Goal: Transaction & Acquisition: Purchase product/service

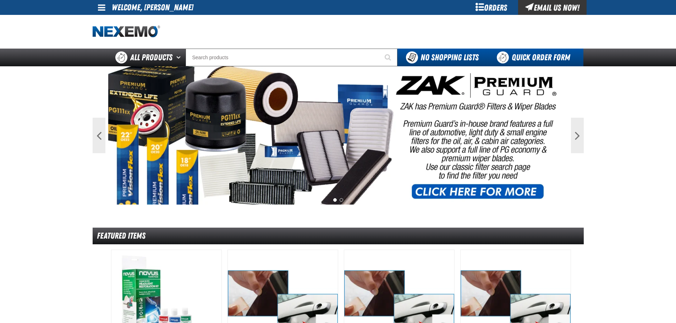
click at [507, 59] on link "Quick Order Form" at bounding box center [535, 58] width 96 height 18
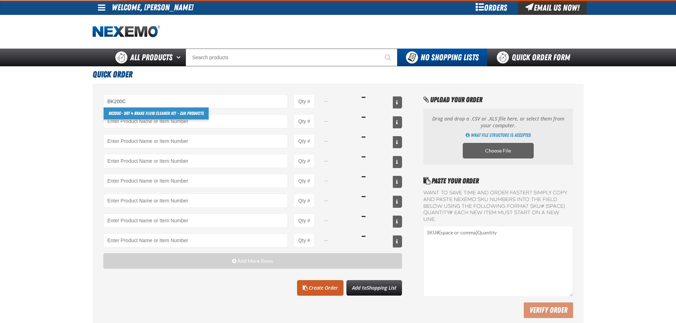
click at [135, 112] on link "BK200C - DOT 4 Brake Fluid Cleaner Kit - ZAK Products" at bounding box center [156, 113] width 105 height 12
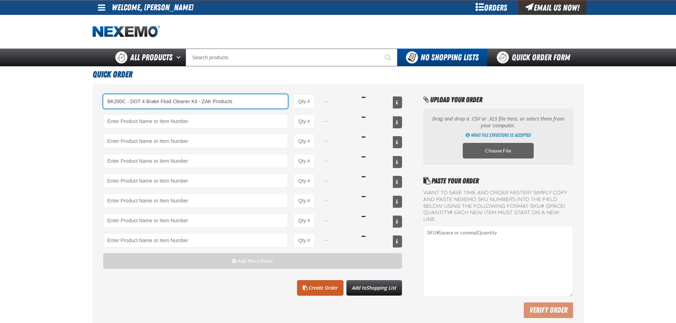
type input "BK200C - DOT 4 Brake Fluid Cleaner Kit - ZAK Products"
type input "1"
select select "kit"
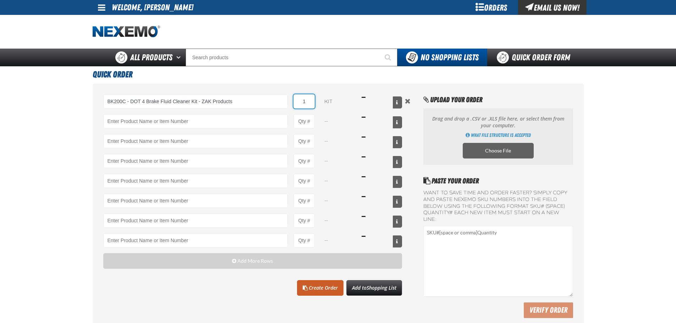
type input "BK200C - DOT 4 Brake Fluid Cleaner Kit - ZAK Products"
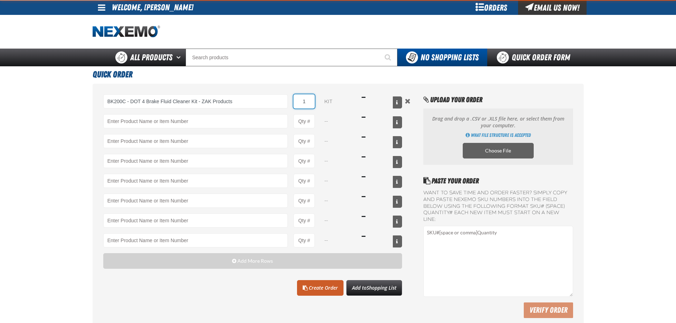
drag, startPoint x: 314, startPoint y: 104, endPoint x: 293, endPoint y: 104, distance: 20.6
click at [291, 104] on div "BK200C - DOT 4 Brake Fluid Cleaner Kit - ZAK Products BK200C - DOT 4 Brake Flui…" at bounding box center [252, 101] width 299 height 14
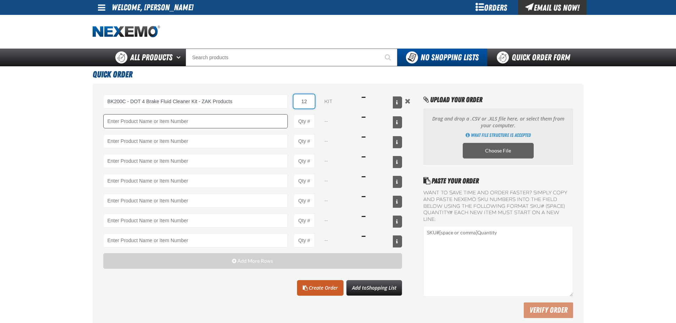
type input "12"
click at [250, 121] on input "Product" at bounding box center [195, 121] width 185 height 14
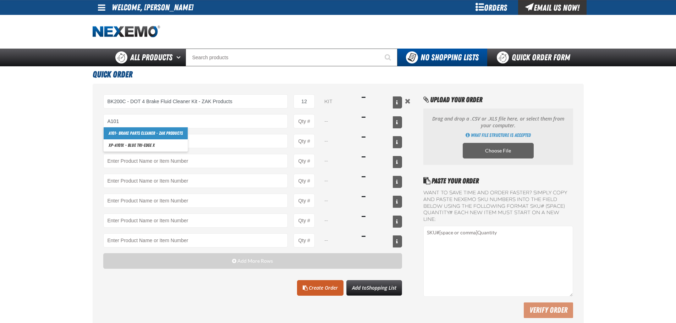
click at [171, 134] on link "A101 - Brake Parts Cleaner - ZAK Products" at bounding box center [146, 133] width 84 height 12
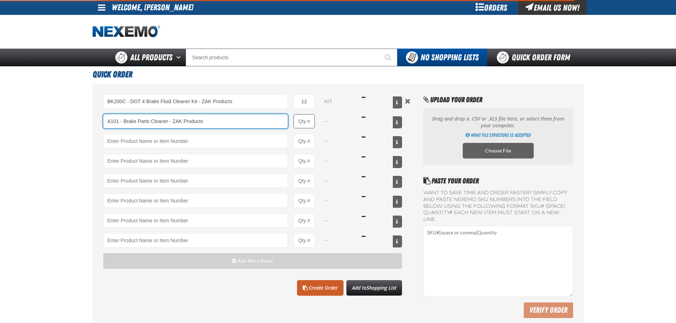
type input "A101 - Brake Parts Cleaner - ZAK Products"
type input "1"
select select "can"
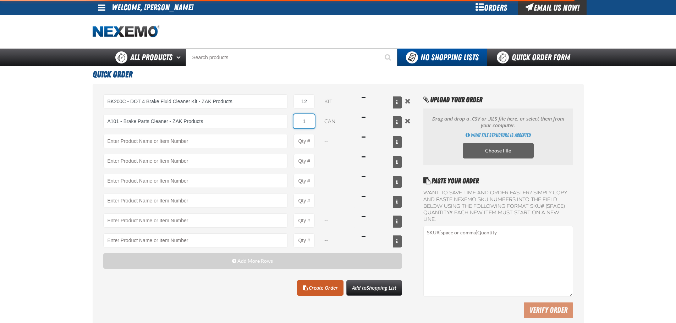
type input "A101 - Brake Parts Cleaner - ZAK Products"
drag, startPoint x: 305, startPoint y: 123, endPoint x: 295, endPoint y: 123, distance: 10.0
click at [295, 123] on input "1" at bounding box center [303, 121] width 21 height 14
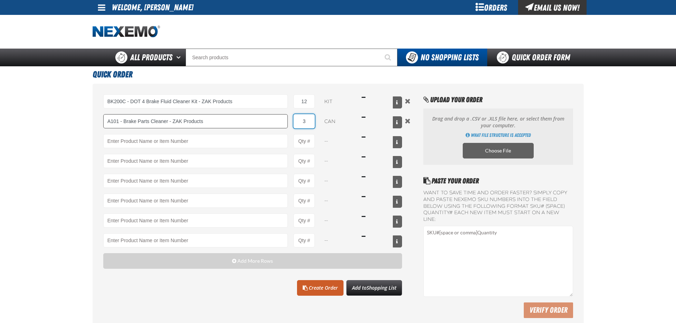
drag, startPoint x: 308, startPoint y: 122, endPoint x: 263, endPoint y: 124, distance: 45.1
click at [263, 122] on div "A101 - Brake Parts Cleaner - ZAK Products A101 - Brake Parts Cleaner - ZAK Prod…" at bounding box center [252, 121] width 299 height 14
type input "36"
click at [252, 137] on input "Product" at bounding box center [195, 141] width 185 height 14
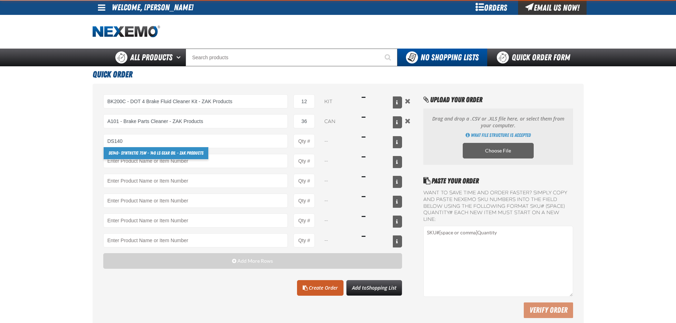
click at [172, 151] on link "DS140 - Synthetic 75W - 140 LS Gear Oil - ZAK Products" at bounding box center [156, 153] width 105 height 12
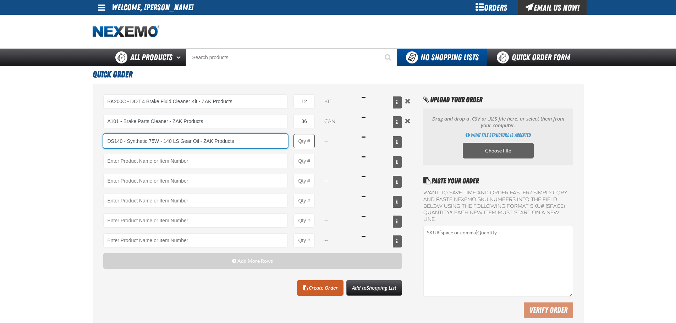
type input "DS140 - Synthetic 75W - 140 LS Gear Oil - ZAK Products"
type input "1"
select select "bottle"
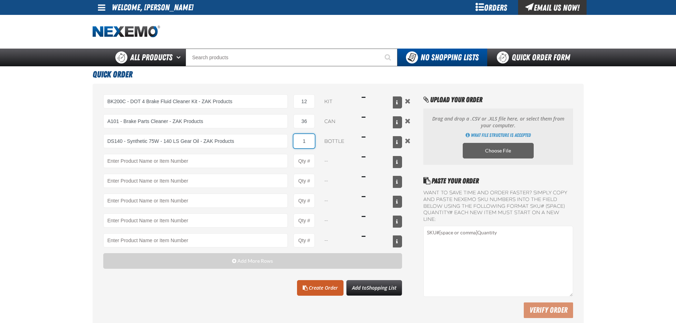
click at [308, 142] on input "1" at bounding box center [303, 141] width 21 height 14
type input "DS140 - Synthetic 75W - 140 LS Gear Oil - ZAK Products"
type input "12"
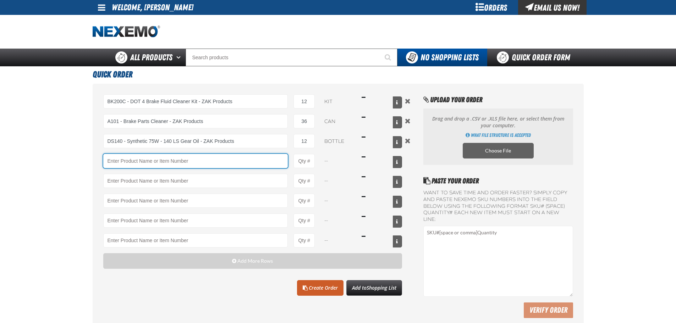
click at [197, 162] on input "Product" at bounding box center [195, 161] width 185 height 14
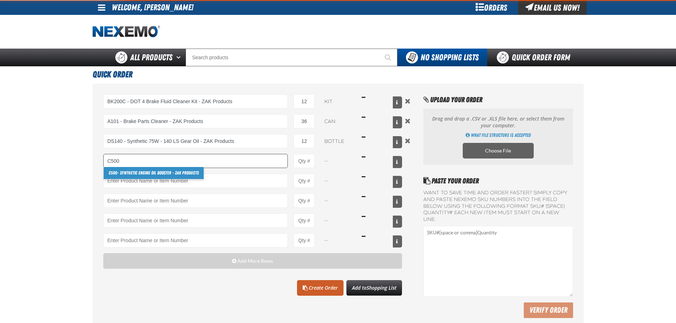
click at [165, 170] on link "C500 - Synthetic Engine Oil Booster - ZAK Products" at bounding box center [154, 173] width 100 height 12
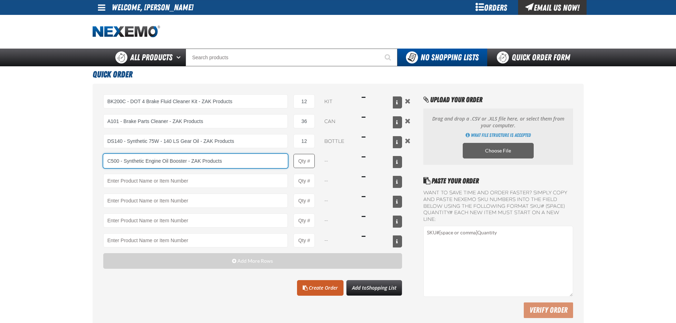
type input "C500 - Synthetic Engine Oil Booster - ZAK Products"
type input "1"
select select "bottle"
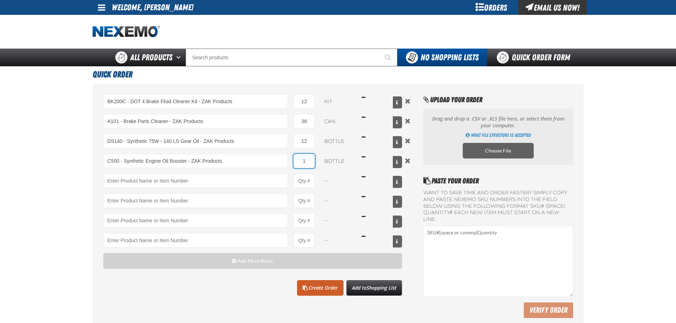
drag, startPoint x: 308, startPoint y: 160, endPoint x: 292, endPoint y: 160, distance: 16.0
click at [292, 160] on div "C500 - Synthetic Engine Oil Booster - ZAK Products C500 - Synthetic Engine Oil …" at bounding box center [252, 161] width 299 height 14
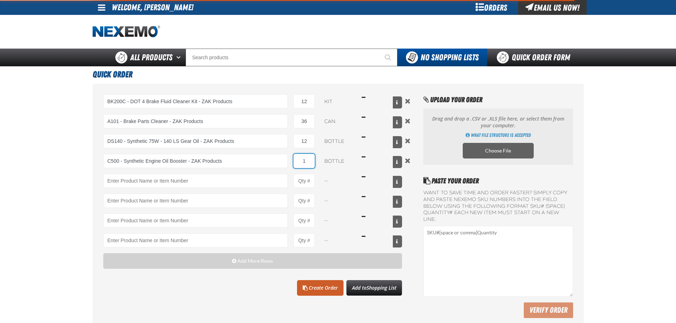
type input "C500 - Synthetic Engine Oil Booster - ZAK Products"
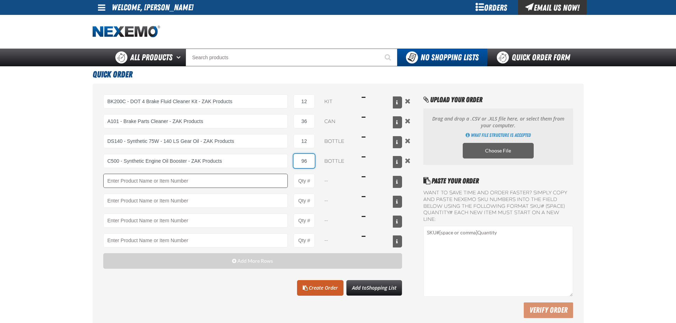
type input "96"
click at [251, 174] on input "Product" at bounding box center [195, 181] width 185 height 14
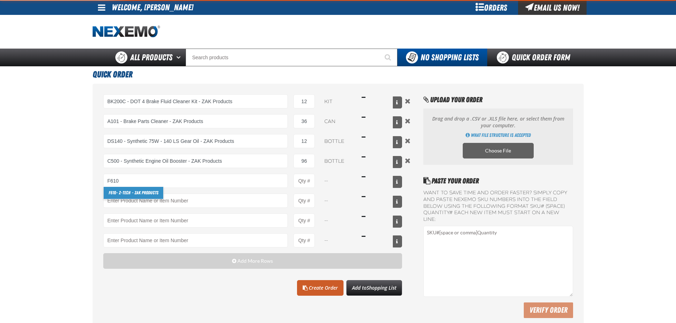
click at [152, 190] on link "F610 - Z-Tech - ZAK Products" at bounding box center [134, 193] width 60 height 12
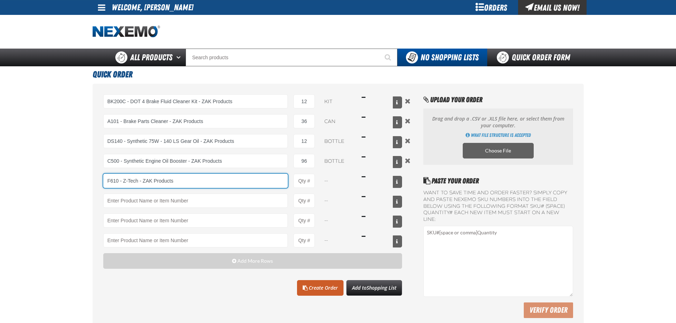
type input "F610 - Z-Tech - ZAK Products"
type input "1"
select select "bottle"
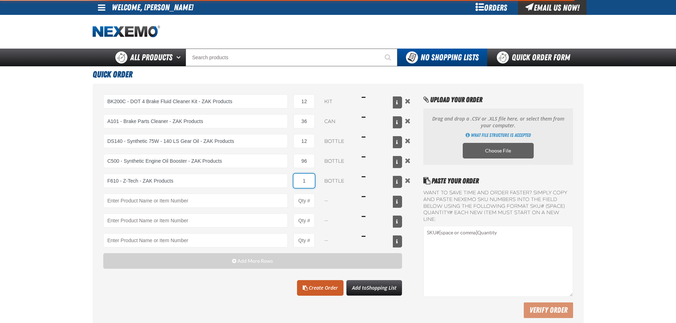
drag, startPoint x: 313, startPoint y: 180, endPoint x: 300, endPoint y: 181, distance: 13.9
click at [299, 181] on input "1" at bounding box center [303, 181] width 21 height 14
type input "F610 - Z-Tech - ZAK Products"
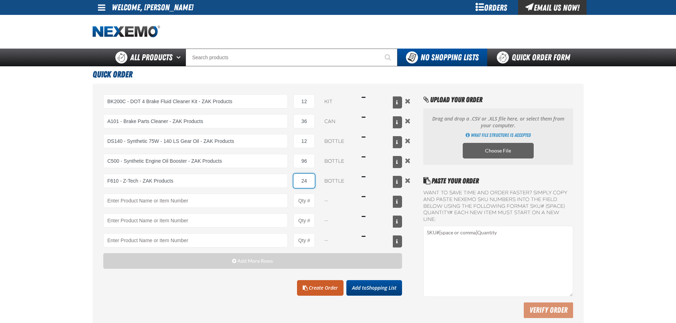
type input "24"
click at [358, 289] on span "Add to Shopping List" at bounding box center [374, 287] width 44 height 7
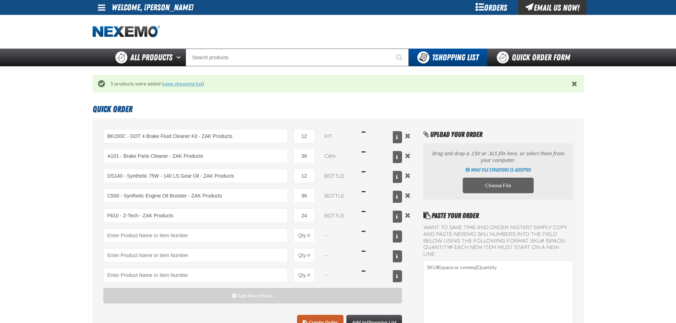
click at [185, 83] on link "view shopping list" at bounding box center [182, 84] width 39 height 6
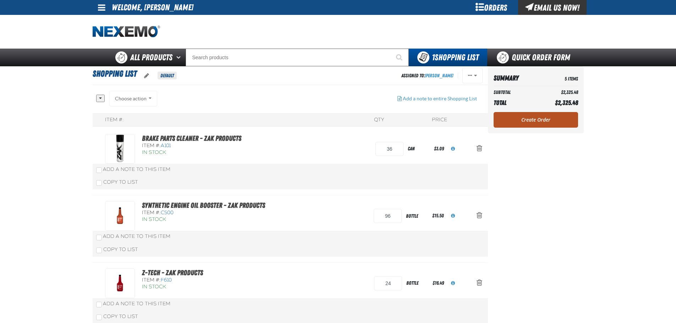
click at [554, 120] on link "Create Order" at bounding box center [535, 120] width 84 height 16
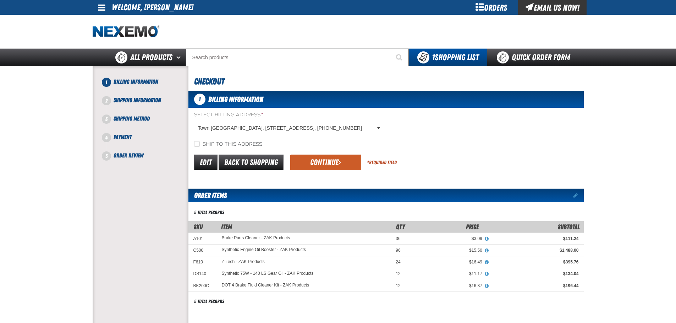
click at [257, 142] on label "Ship to this address" at bounding box center [228, 144] width 68 height 7
click at [200, 142] on input "Ship to this address" at bounding box center [197, 144] width 6 height 6
checkbox input "true"
click at [329, 160] on button "Continue" at bounding box center [325, 163] width 71 height 16
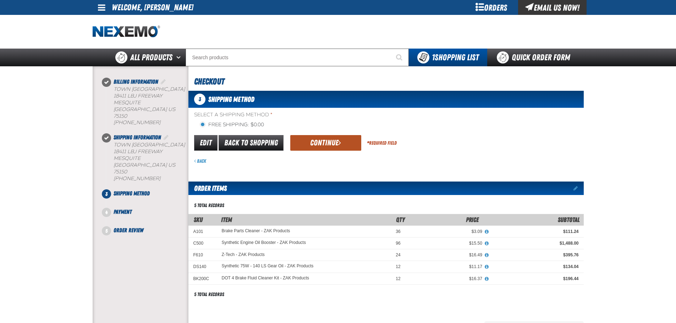
click at [327, 143] on button "Continue" at bounding box center [325, 143] width 71 height 16
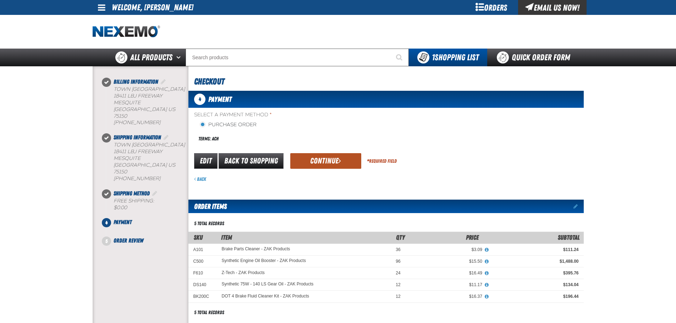
click at [321, 155] on button "Continue" at bounding box center [325, 161] width 71 height 16
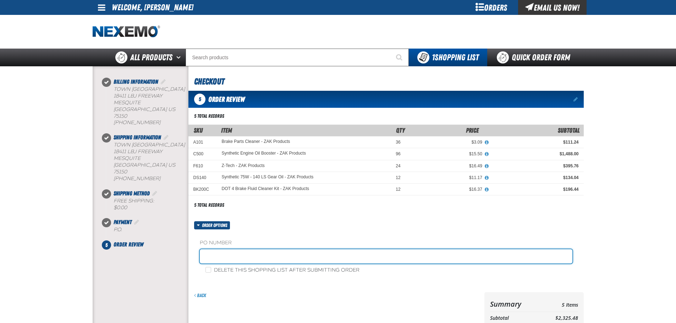
click at [257, 250] on input "text" at bounding box center [386, 256] width 372 height 14
type input "SHOP"
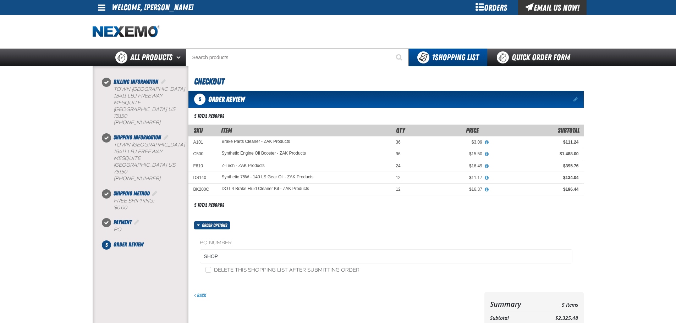
click at [257, 270] on label "Delete this shopping list after submitting order" at bounding box center [282, 270] width 154 height 7
click at [211, 270] on input "Delete this shopping list after submitting order" at bounding box center [208, 270] width 6 height 6
checkbox input "true"
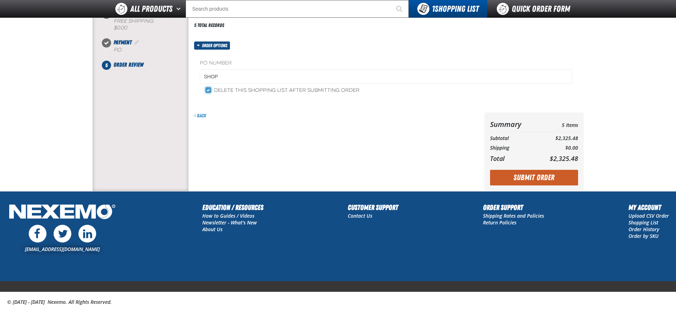
scroll to position [166, 0]
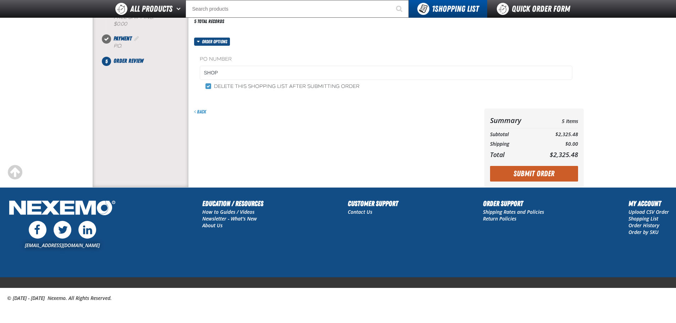
drag, startPoint x: 507, startPoint y: 180, endPoint x: 509, endPoint y: 176, distance: 4.8
click at [508, 180] on button "Submit Order" at bounding box center [534, 174] width 88 height 16
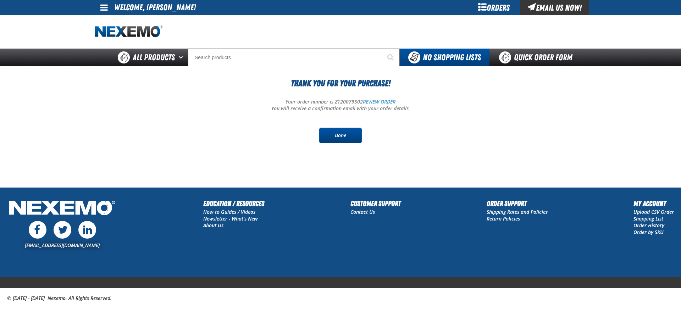
click at [344, 137] on link "Done" at bounding box center [340, 136] width 43 height 16
